Goal: Information Seeking & Learning: Find contact information

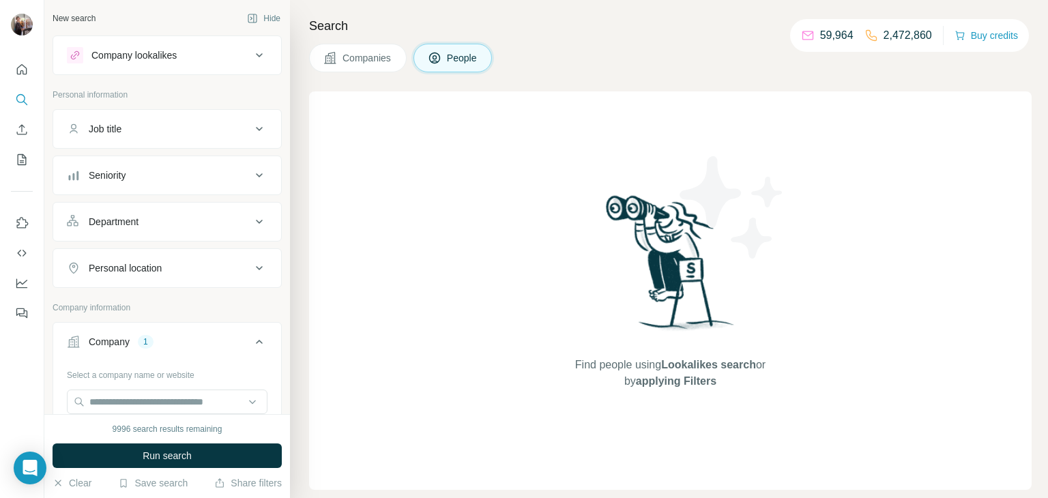
scroll to position [64, 0]
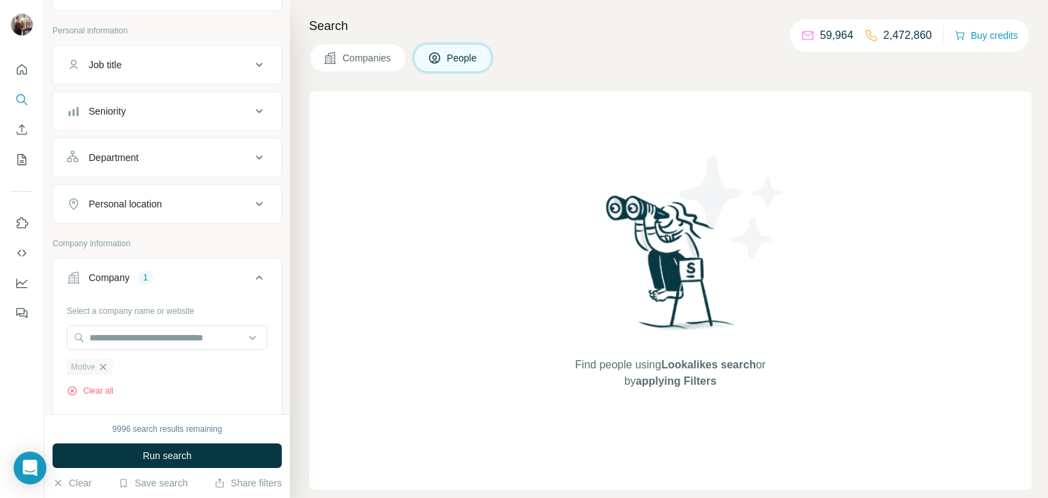
click at [106, 367] on icon "button" at bounding box center [103, 367] width 11 height 11
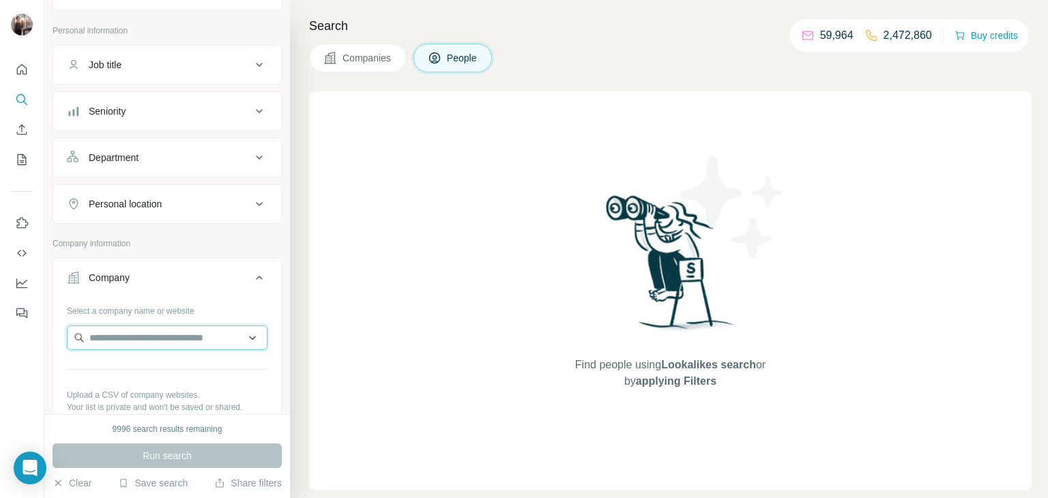
click at [131, 337] on input "text" at bounding box center [167, 338] width 201 height 25
paste input "**********"
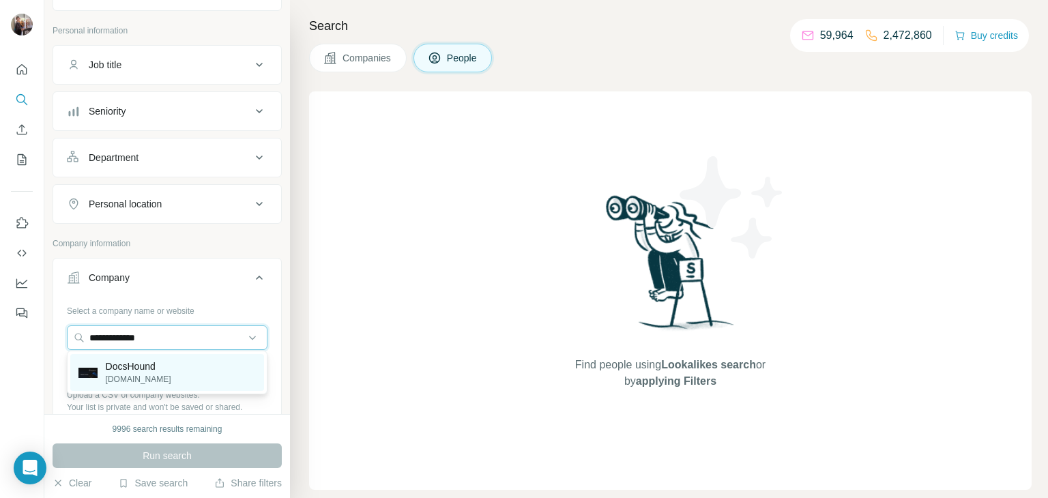
type input "**********"
click at [154, 376] on p "[DOMAIN_NAME]" at bounding box center [139, 379] width 66 height 12
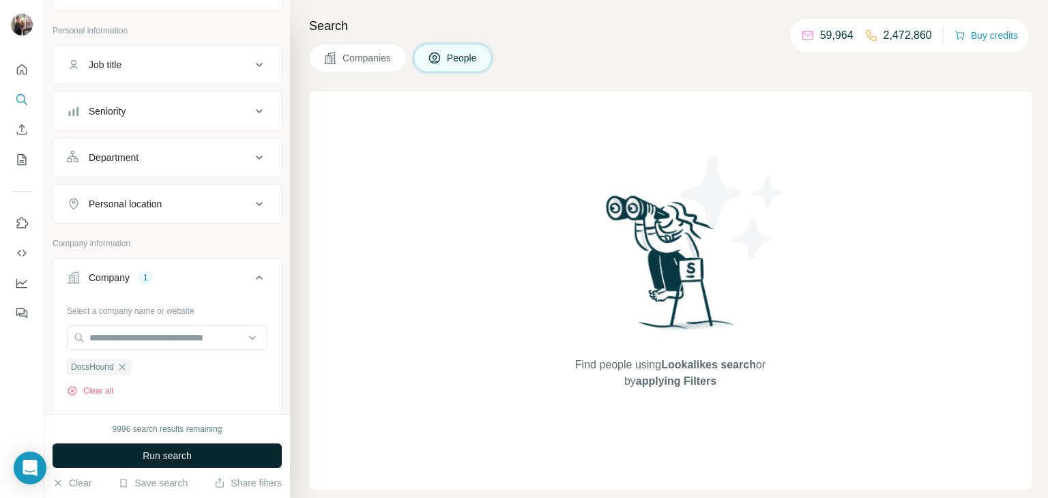
click at [148, 453] on span "Run search" at bounding box center [167, 456] width 49 height 14
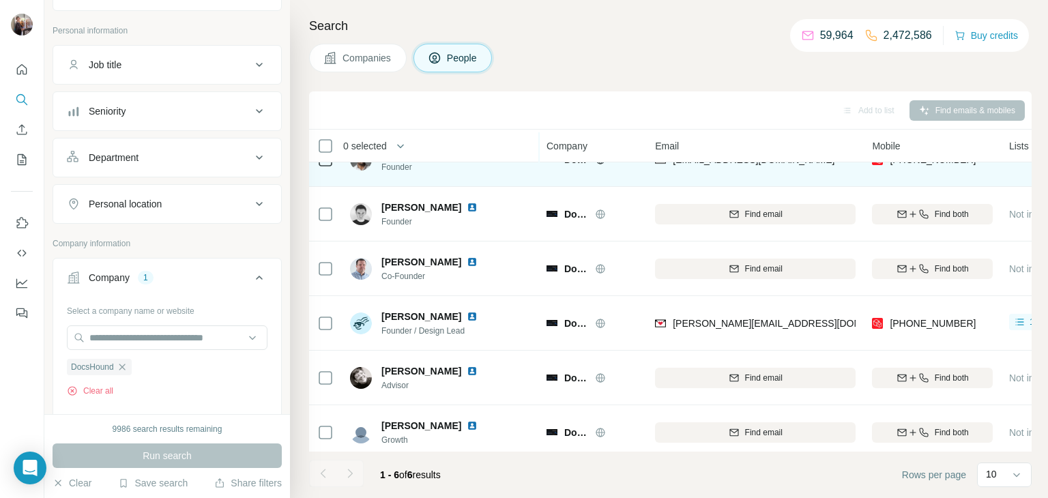
scroll to position [27, 1]
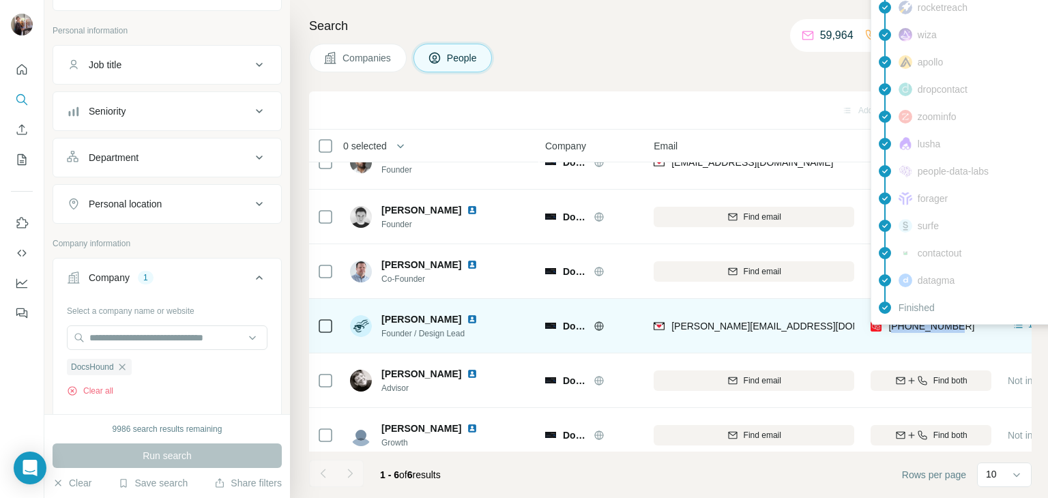
drag, startPoint x: 978, startPoint y: 326, endPoint x: 893, endPoint y: 332, distance: 84.9
click at [893, 332] on div "[PHONE_NUMBER]" at bounding box center [931, 326] width 121 height 38
copy span "17164628993"
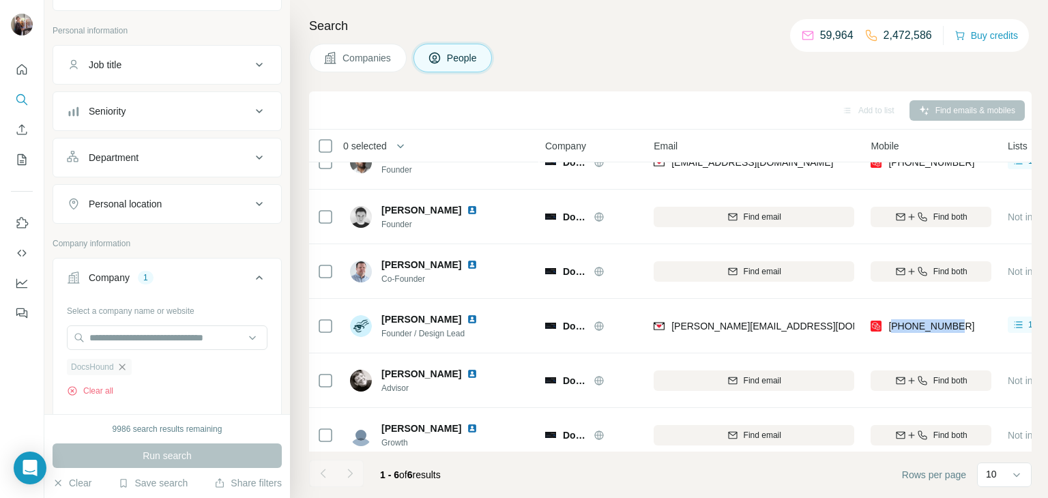
click at [122, 363] on icon "button" at bounding box center [122, 367] width 11 height 11
click at [126, 338] on input "text" at bounding box center [167, 338] width 201 height 25
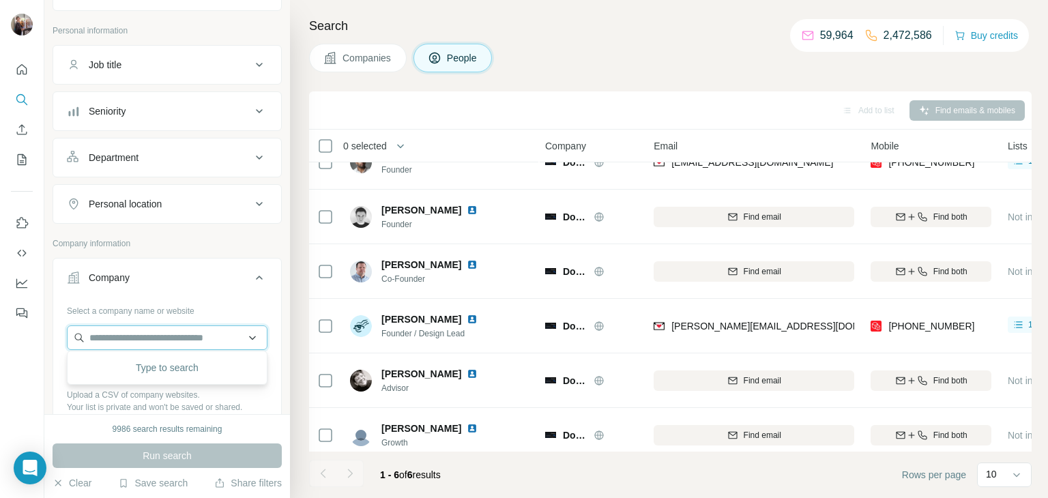
paste input "**********"
type input "**********"
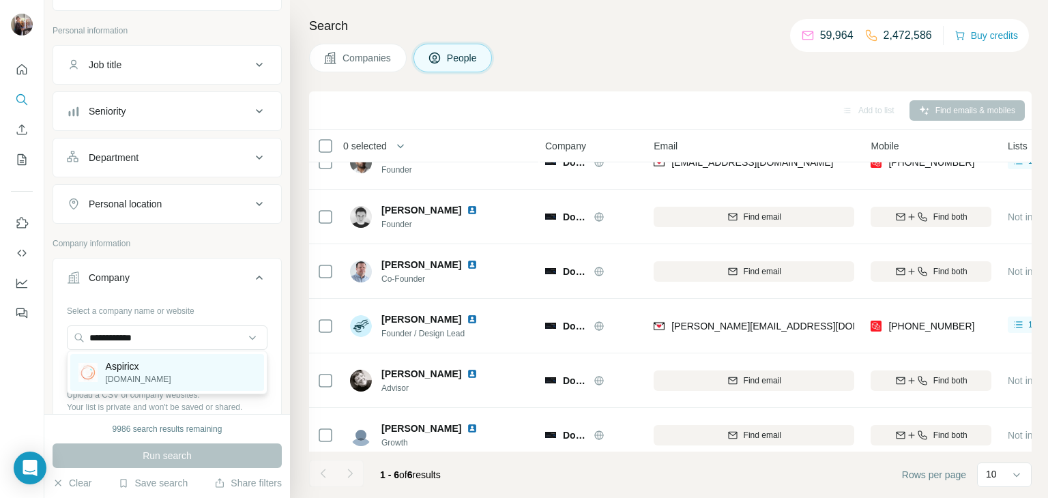
click at [151, 366] on p "Aspiricx" at bounding box center [139, 367] width 66 height 14
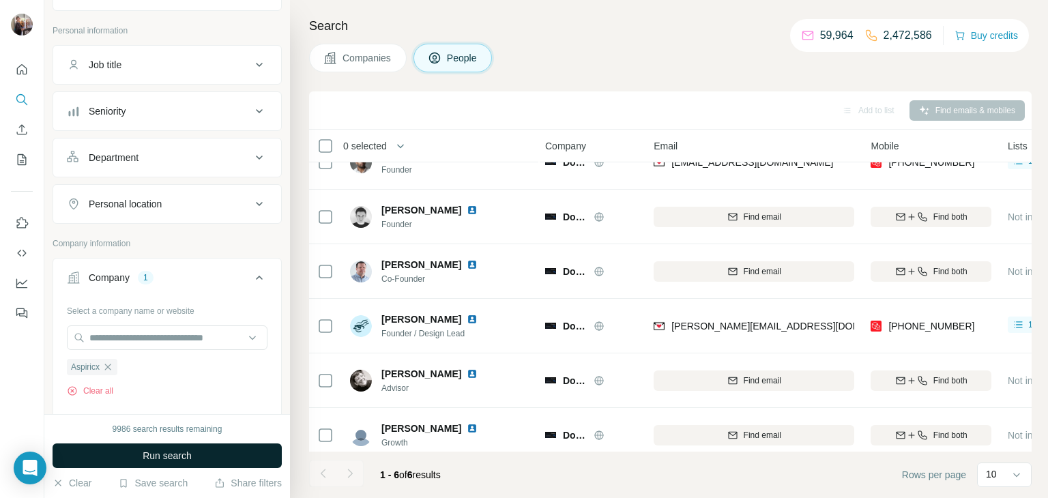
click at [162, 453] on span "Run search" at bounding box center [167, 456] width 49 height 14
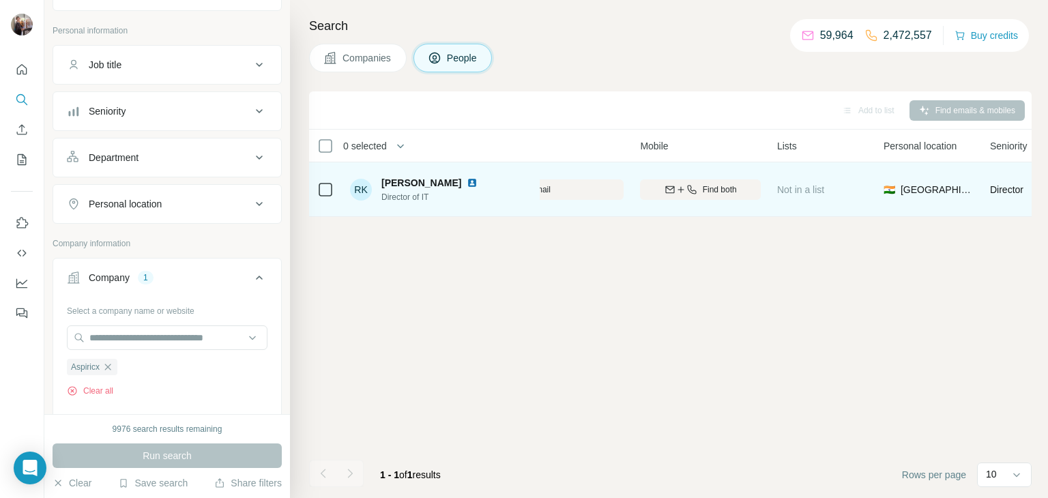
scroll to position [0, 236]
click at [719, 186] on span "Find both" at bounding box center [716, 190] width 34 height 12
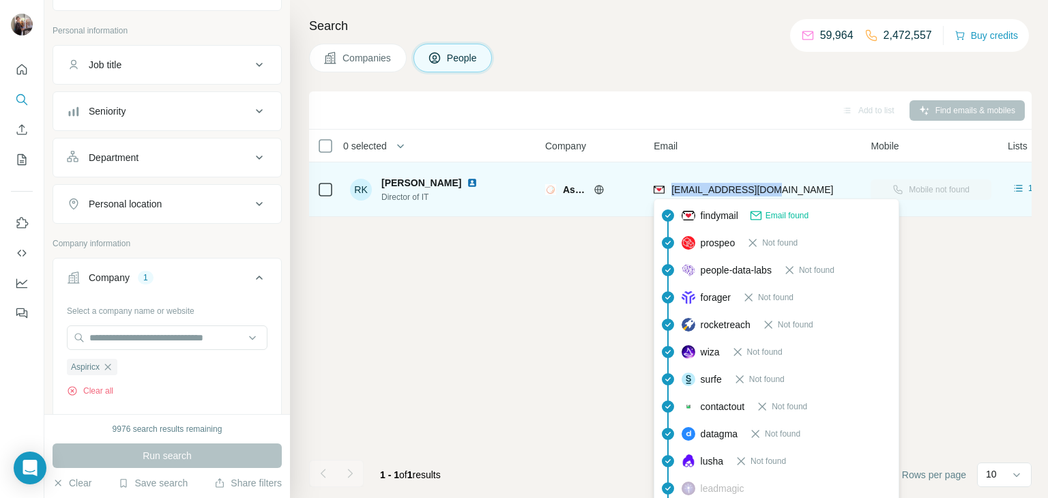
drag, startPoint x: 775, startPoint y: 188, endPoint x: 670, endPoint y: 187, distance: 104.4
click at [670, 187] on div "[EMAIL_ADDRESS][DOMAIN_NAME]" at bounding box center [754, 190] width 201 height 38
copy span "[EMAIL_ADDRESS][DOMAIN_NAME]"
